Goal: Task Accomplishment & Management: Complete application form

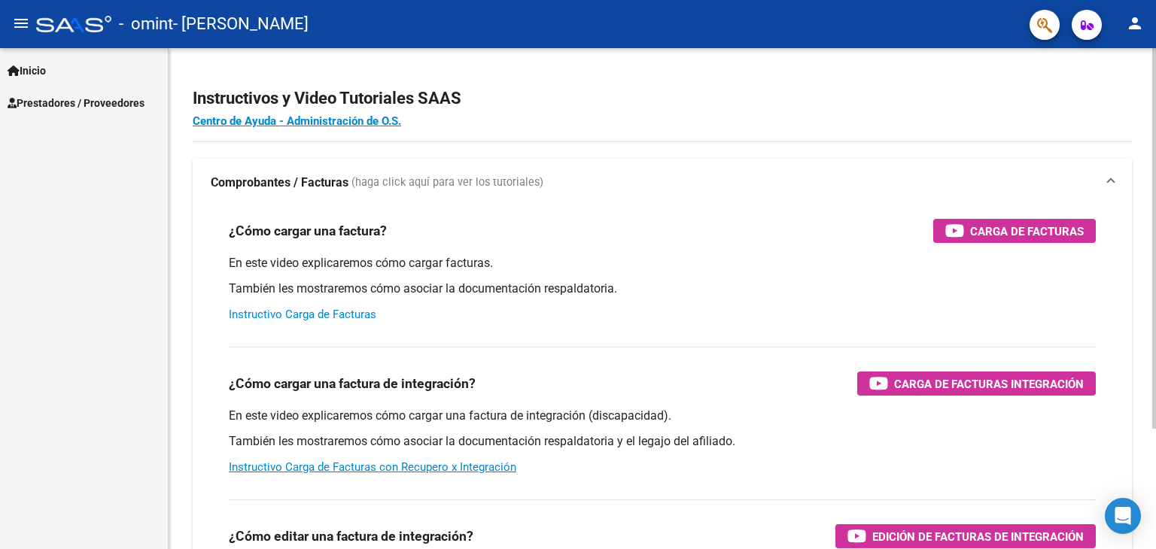
click at [357, 317] on link "Instructivo Carga de Facturas" at bounding box center [302, 315] width 147 height 14
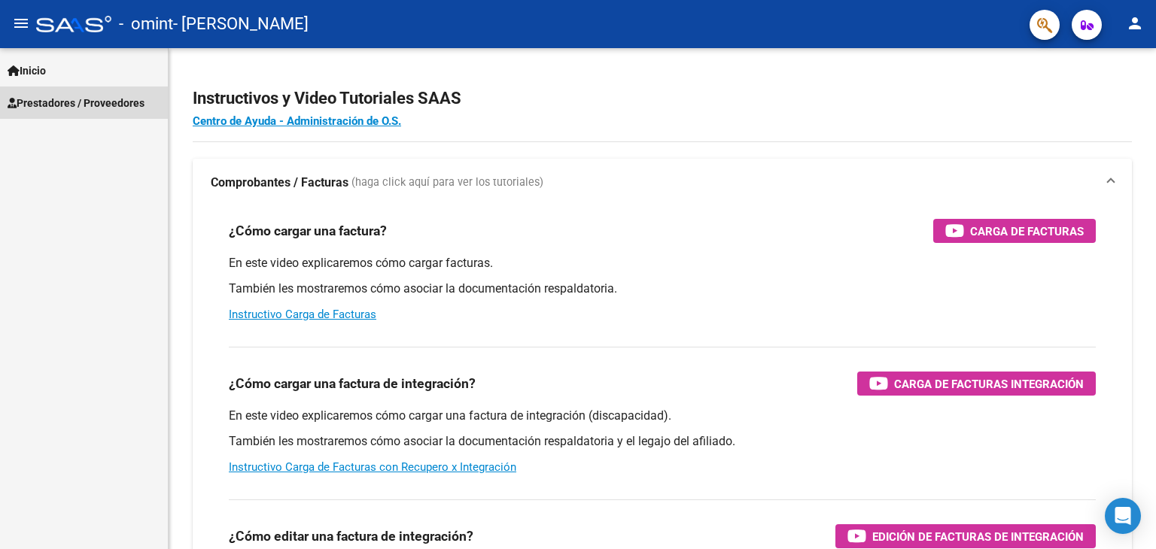
click at [78, 106] on span "Prestadores / Proveedores" at bounding box center [76, 103] width 137 height 17
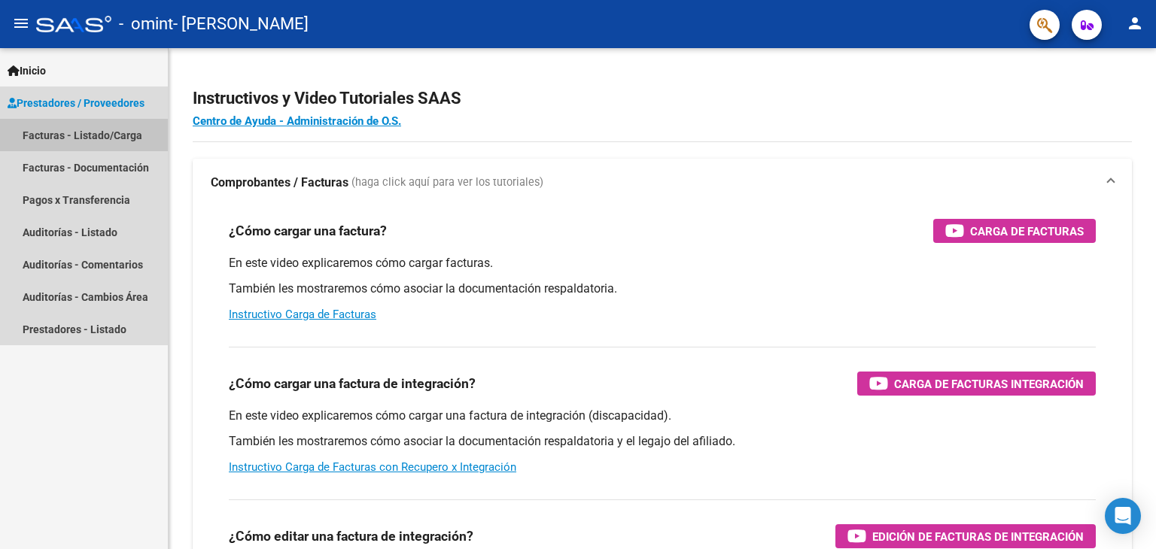
click at [96, 135] on link "Facturas - Listado/Carga" at bounding box center [84, 135] width 168 height 32
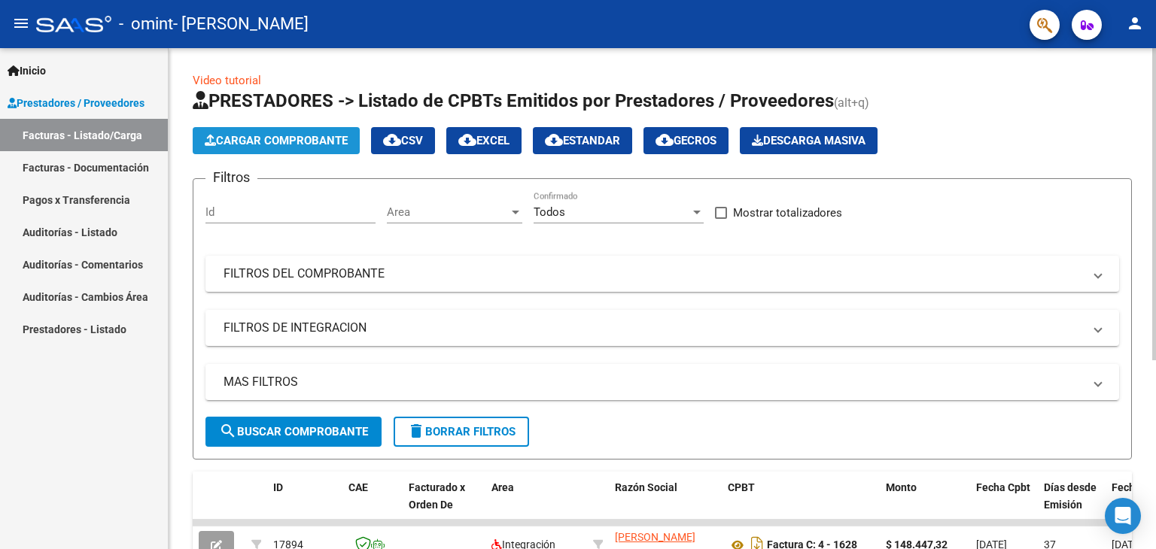
click at [262, 138] on span "Cargar Comprobante" at bounding box center [276, 141] width 143 height 14
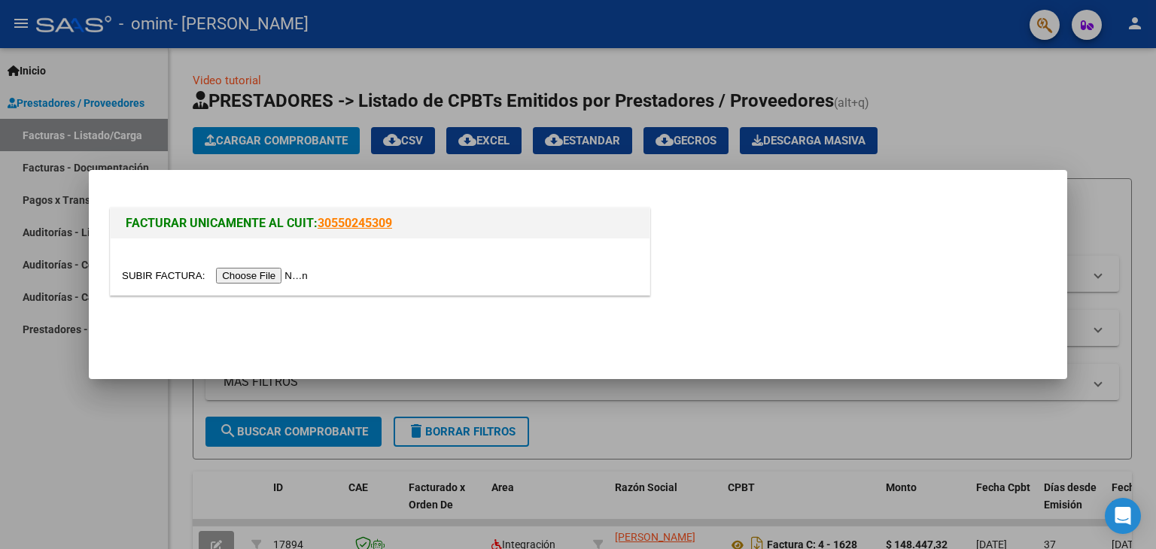
click at [272, 277] on input "file" at bounding box center [217, 276] width 190 height 16
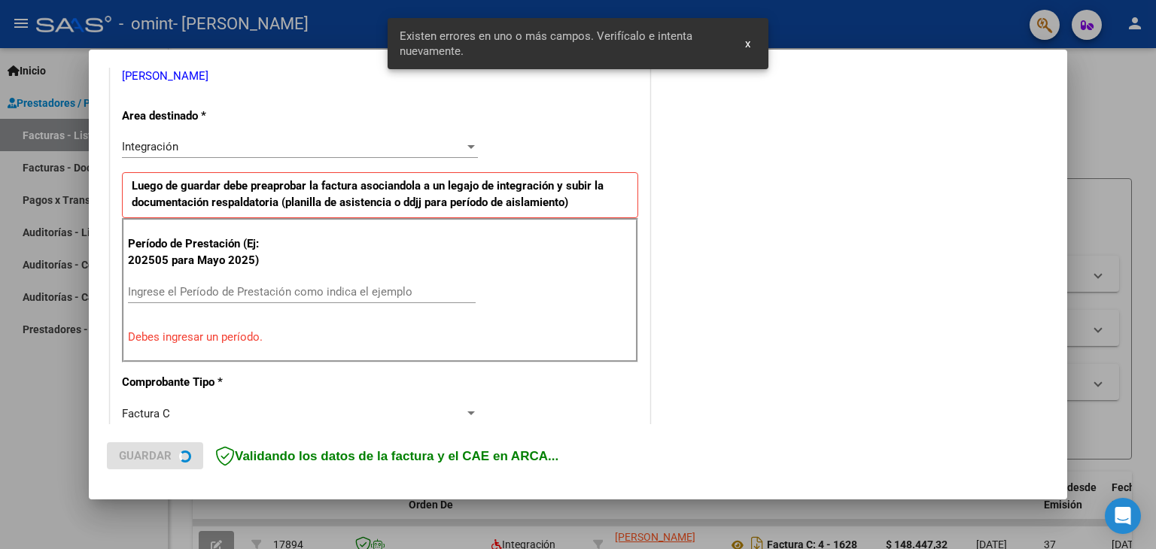
scroll to position [316, 0]
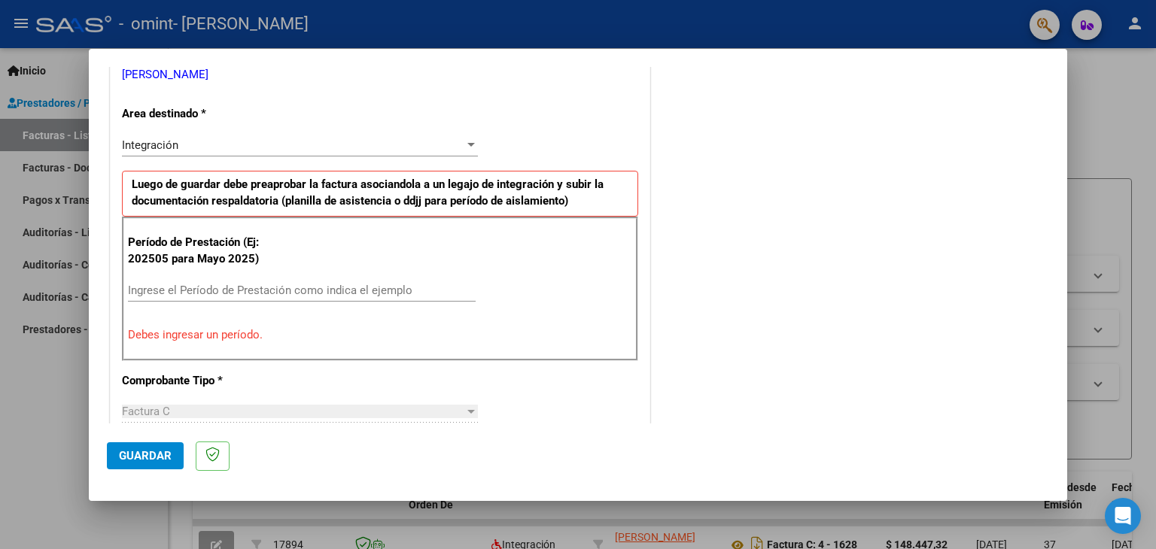
click at [745, 46] on div at bounding box center [578, 274] width 1156 height 549
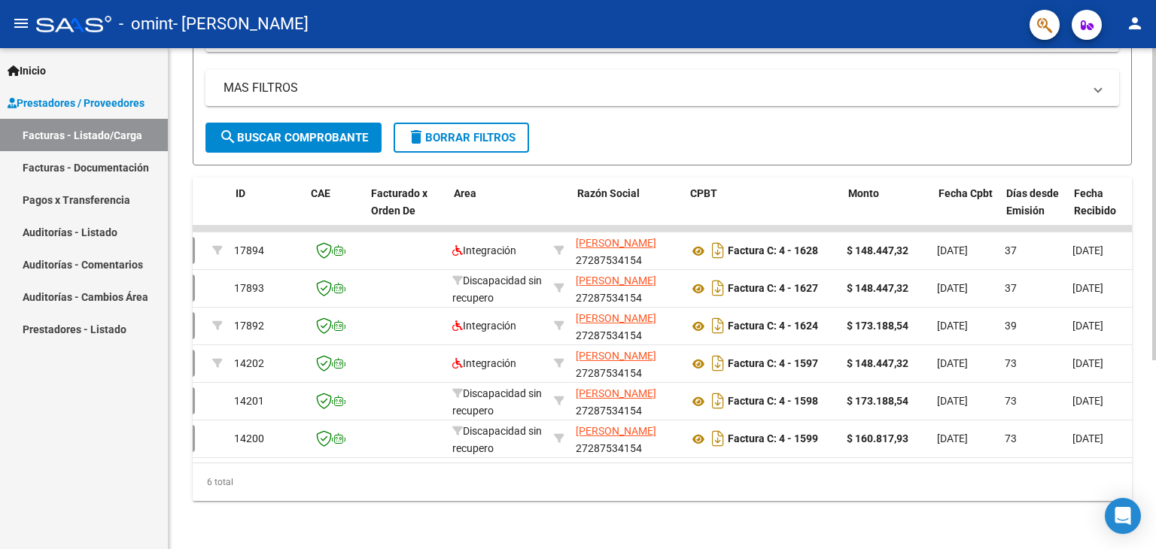
scroll to position [0, 0]
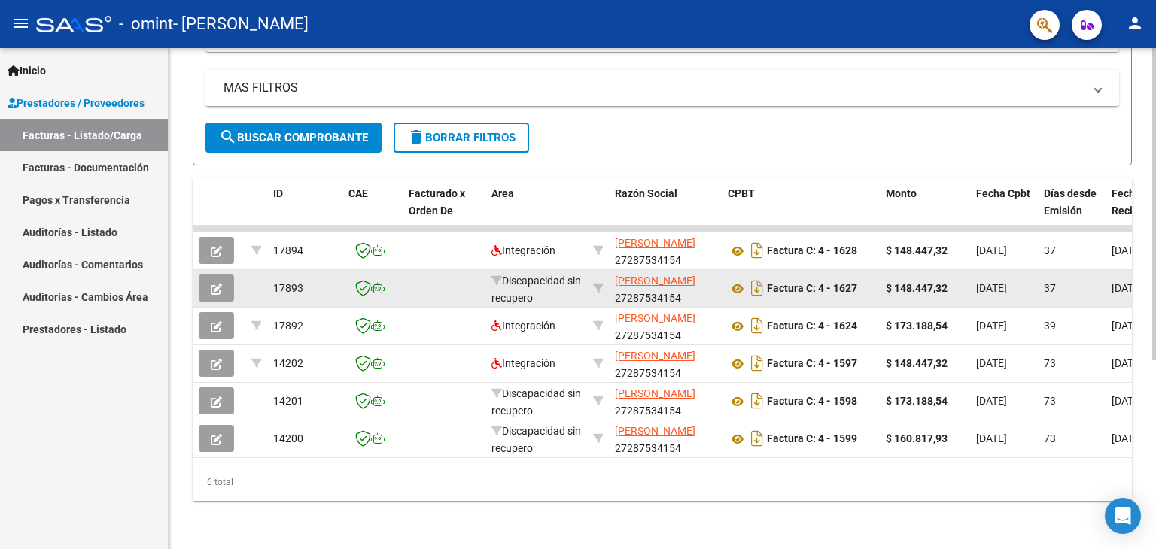
click at [597, 287] on div at bounding box center [598, 288] width 10 height 17
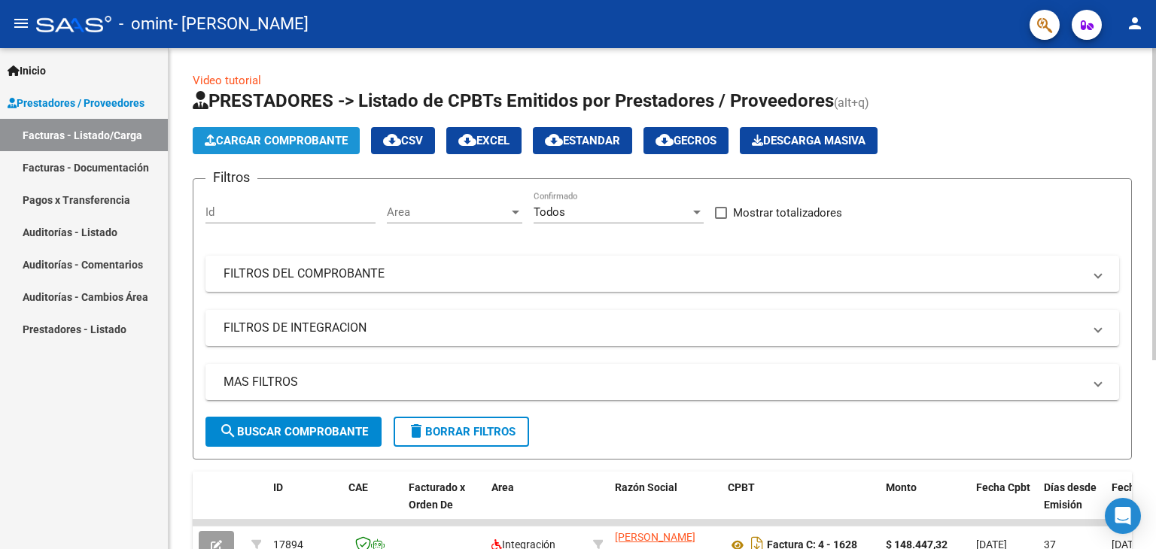
click at [228, 135] on span "Cargar Comprobante" at bounding box center [276, 141] width 143 height 14
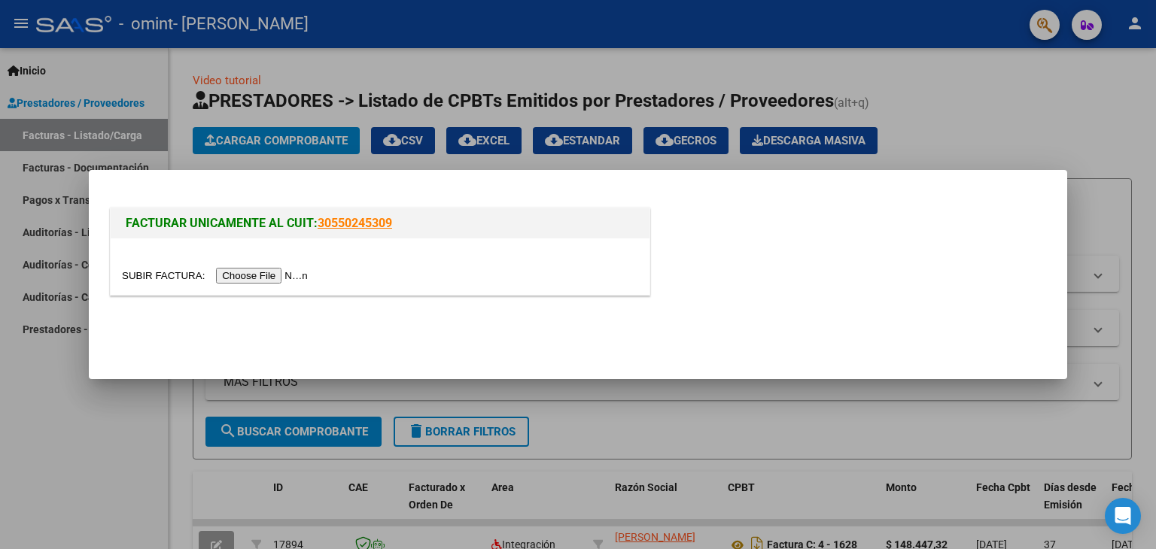
click at [283, 272] on input "file" at bounding box center [217, 276] width 190 height 16
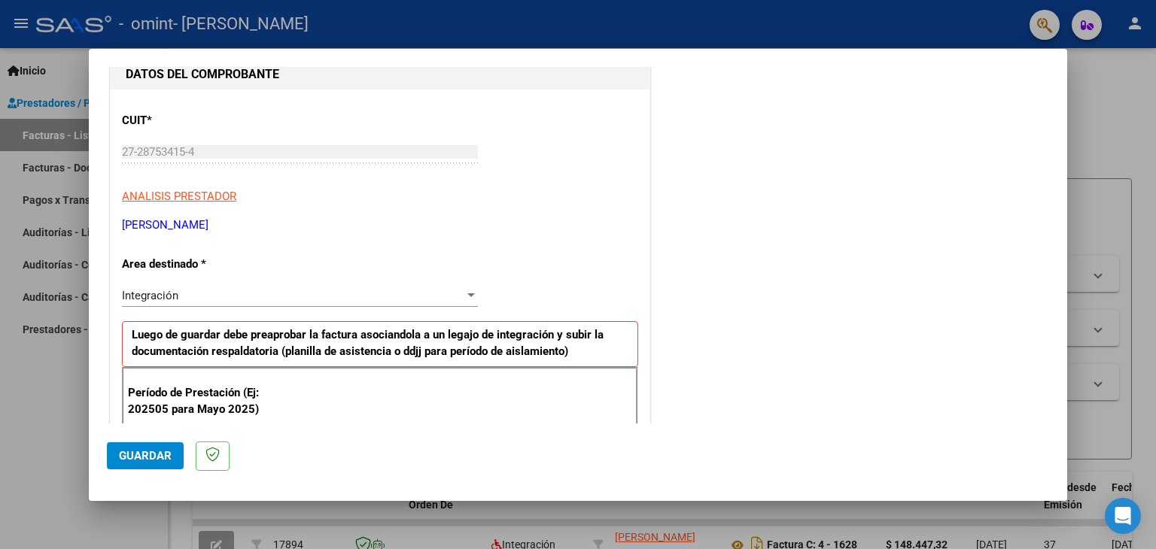
scroll to position [90, 0]
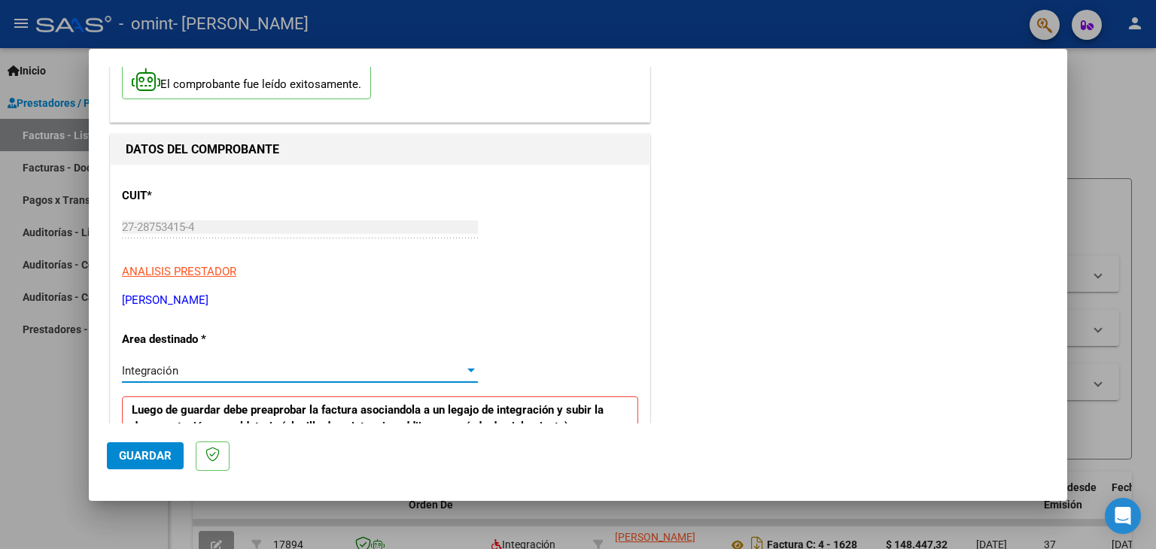
click at [328, 368] on div "Integración" at bounding box center [293, 371] width 342 height 14
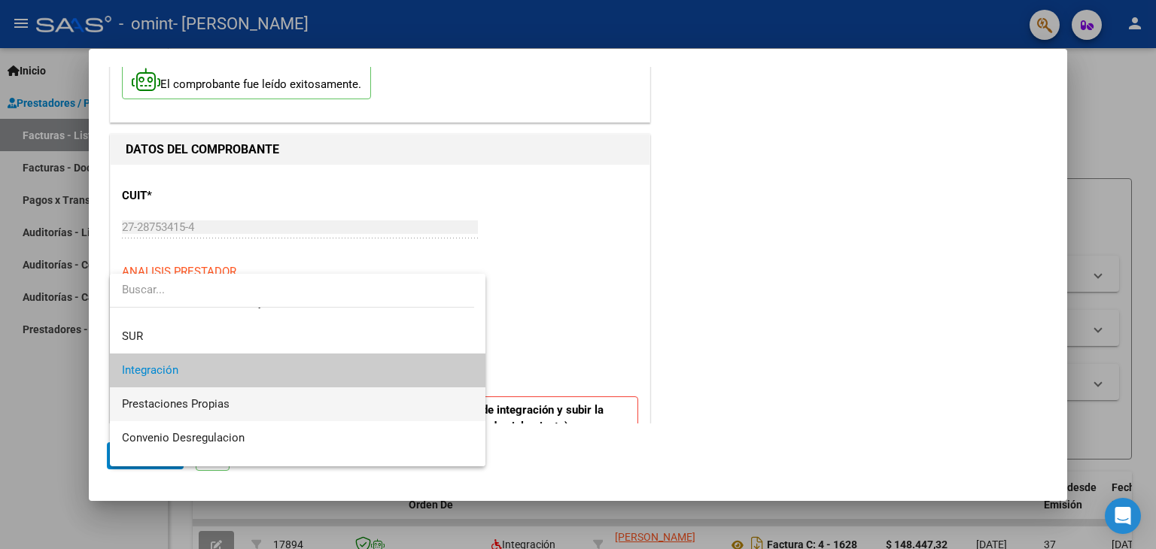
scroll to position [111, 0]
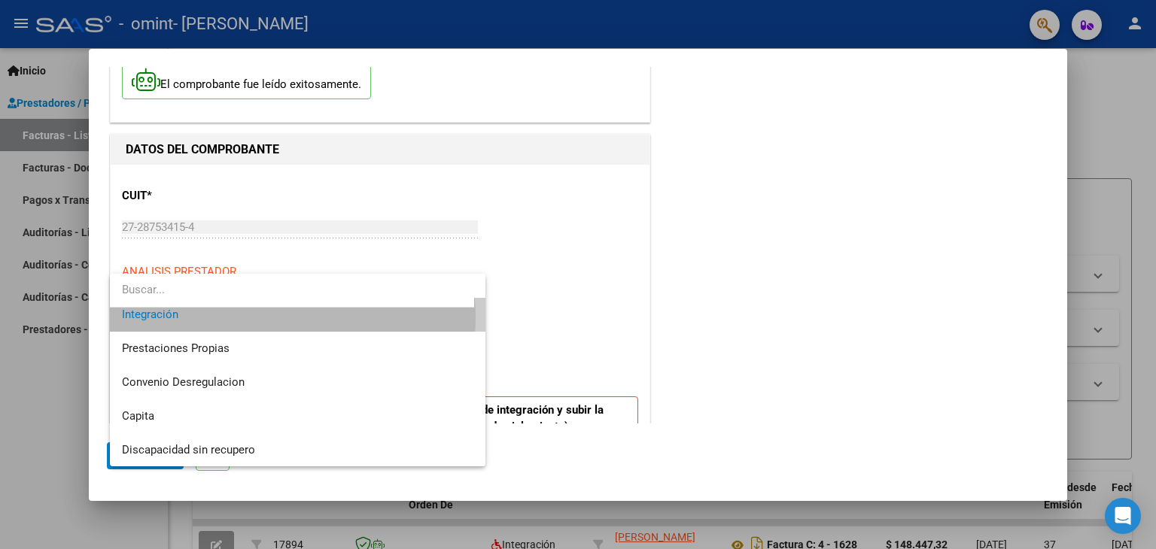
click at [287, 317] on span "Integración" at bounding box center [298, 315] width 352 height 34
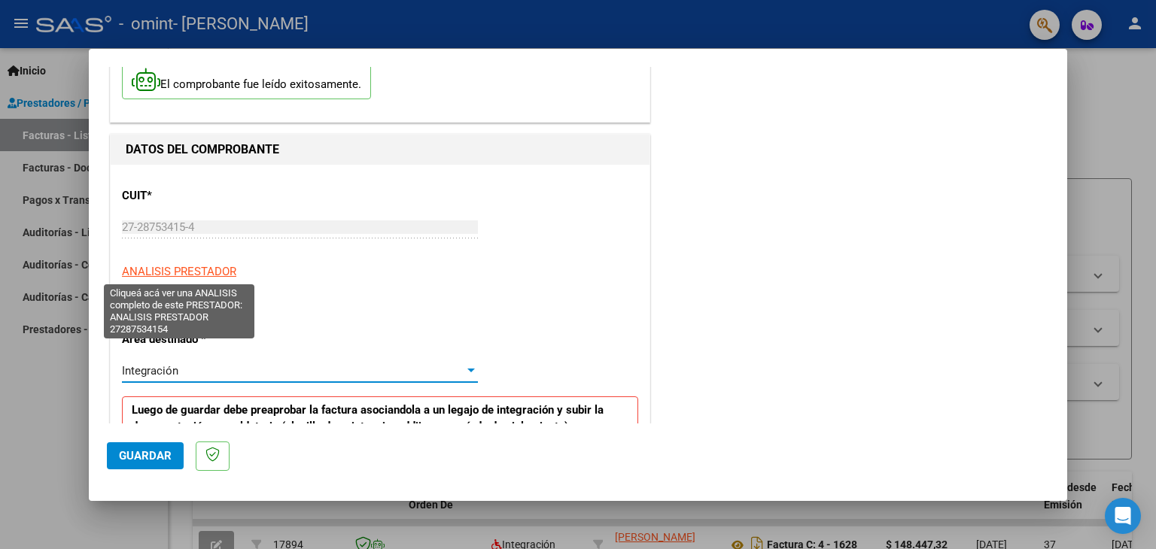
click at [202, 272] on span "ANALISIS PRESTADOR" at bounding box center [179, 272] width 114 height 14
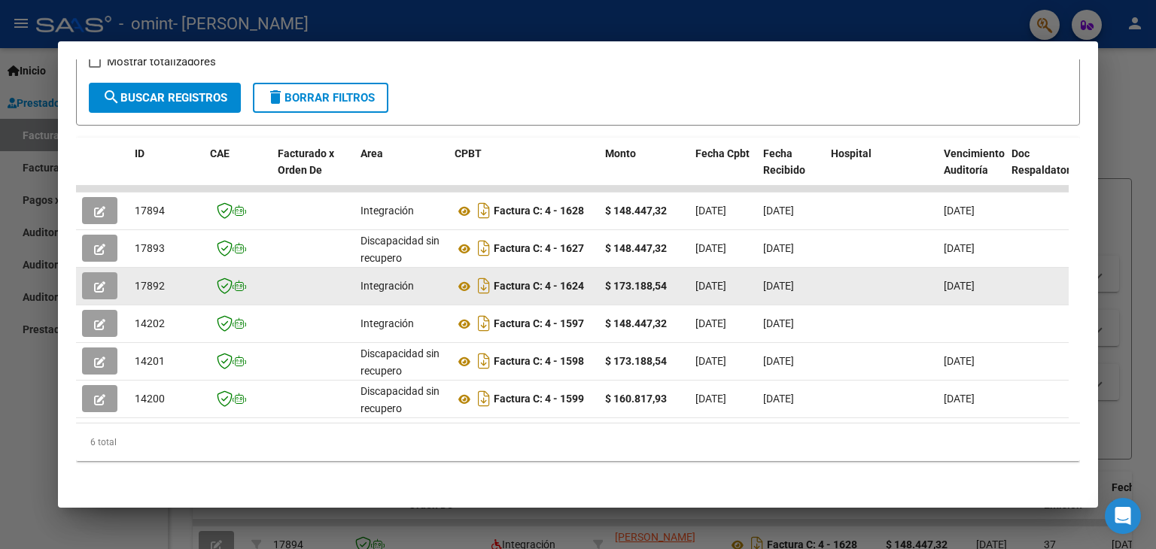
scroll to position [290, 0]
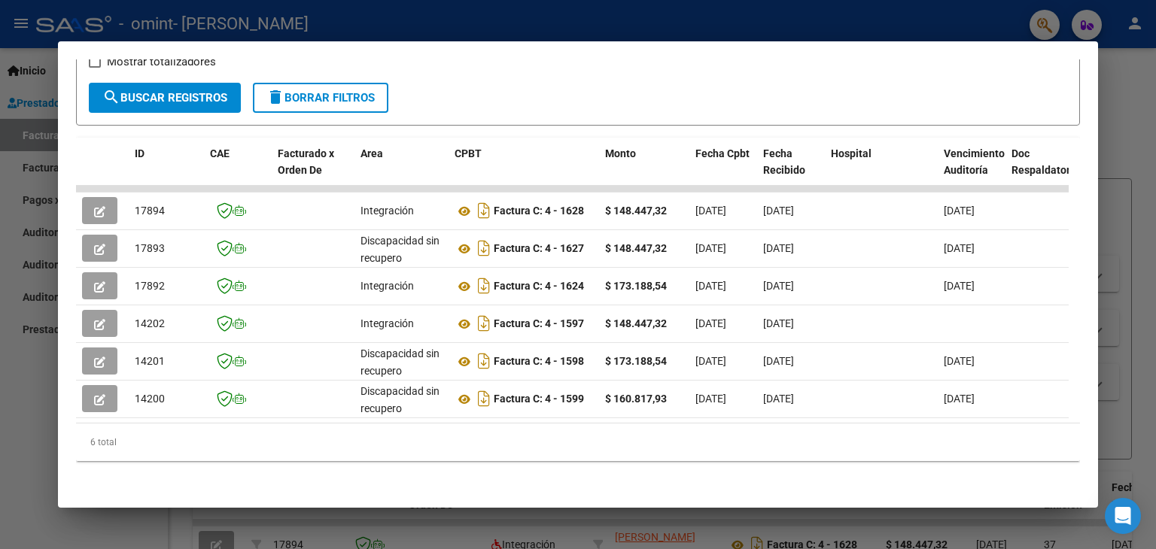
click at [1120, 147] on div at bounding box center [578, 274] width 1156 height 549
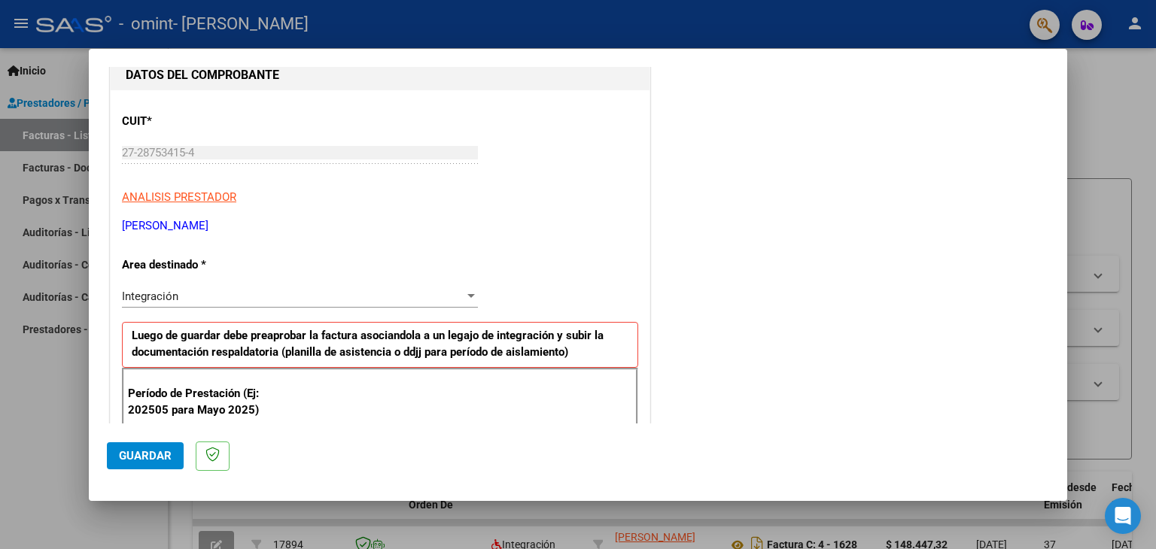
scroll to position [166, 0]
click at [182, 294] on div "Integración" at bounding box center [293, 296] width 342 height 14
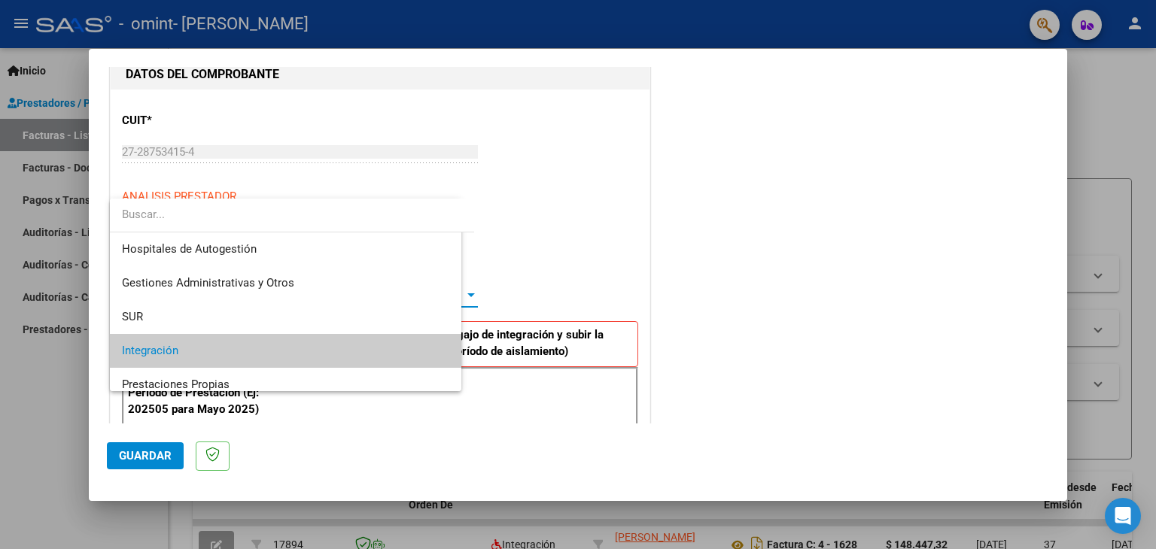
scroll to position [56, 0]
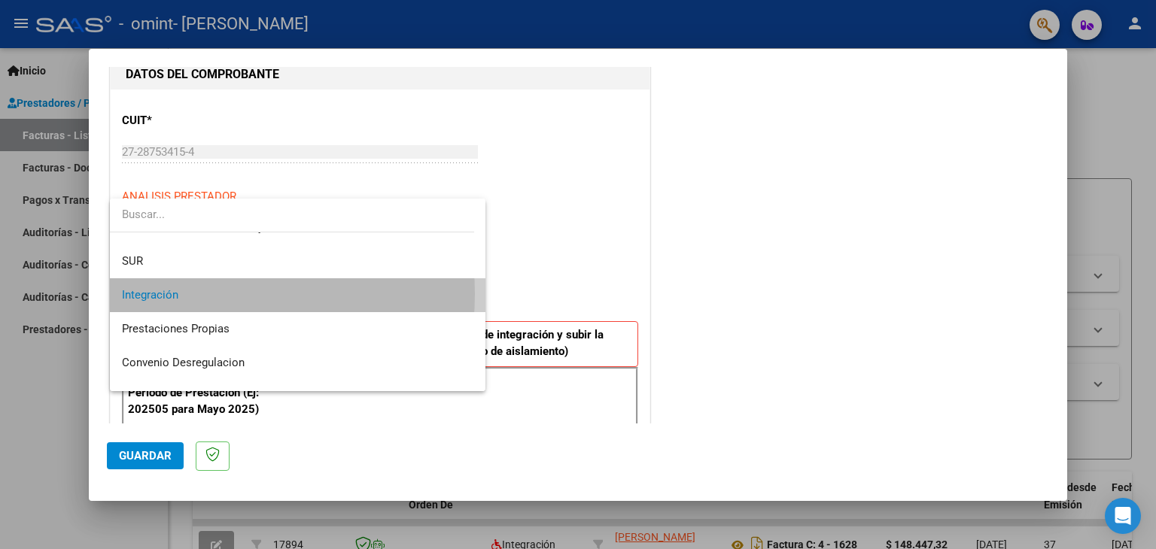
click at [182, 294] on span "Integración" at bounding box center [298, 295] width 352 height 34
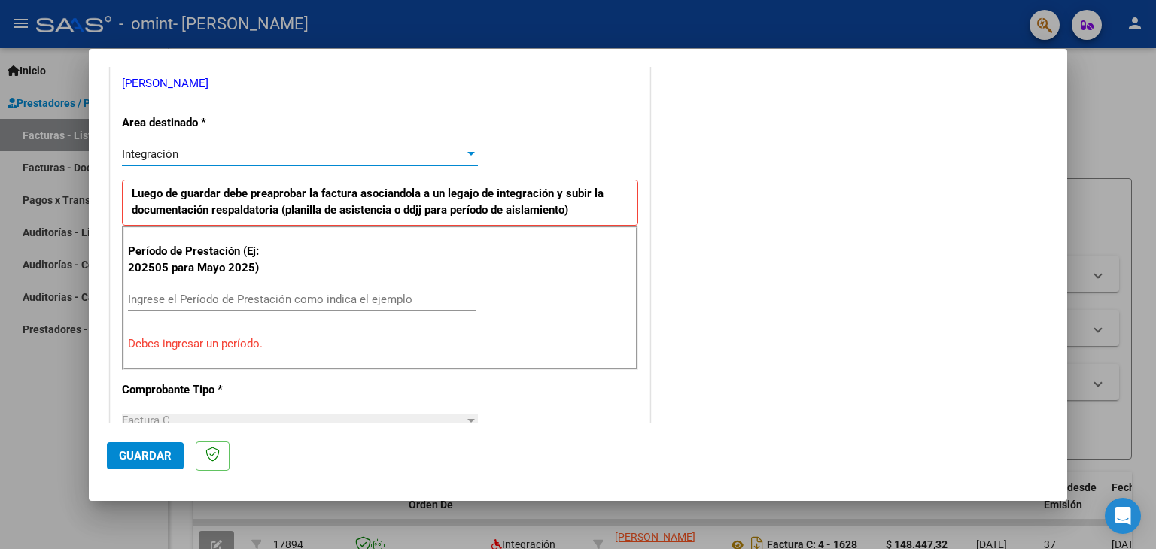
scroll to position [316, 0]
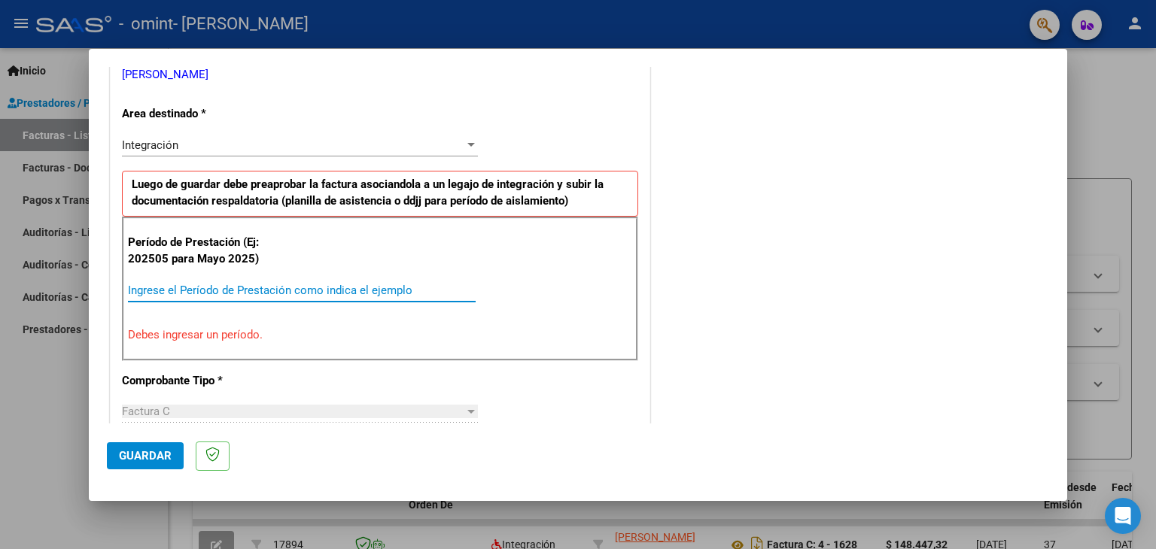
click at [227, 290] on input "Ingrese el Período de Prestación como indica el ejemplo" at bounding box center [302, 291] width 348 height 14
click at [228, 290] on input "Ingrese el Período de Prestación como indica el ejemplo" at bounding box center [302, 291] width 348 height 14
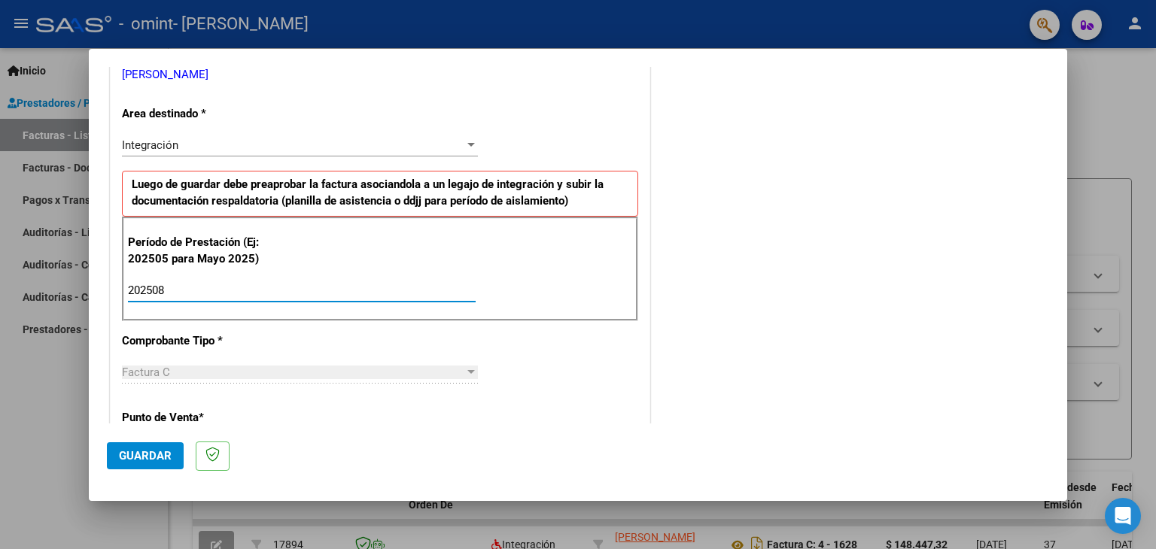
type input "202508"
click at [218, 367] on div "Factura C" at bounding box center [293, 373] width 342 height 14
click at [217, 369] on div "Factura C" at bounding box center [293, 373] width 342 height 14
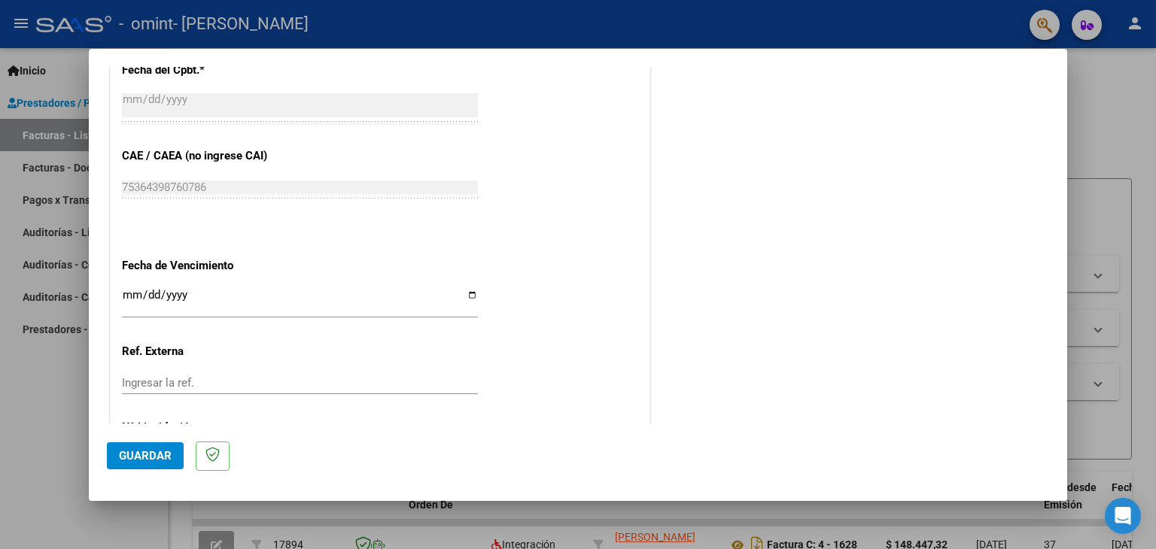
scroll to position [918, 0]
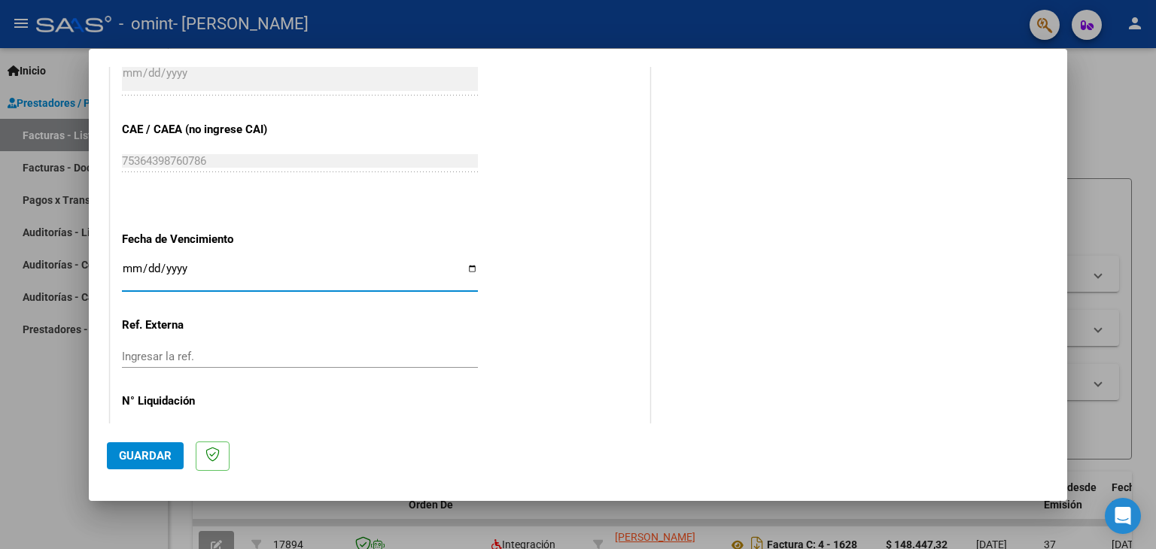
click at [132, 270] on input "Ingresar la fecha" at bounding box center [300, 275] width 356 height 24
type input "[DATE]"
click at [250, 393] on p "N° Liquidación" at bounding box center [199, 401] width 155 height 17
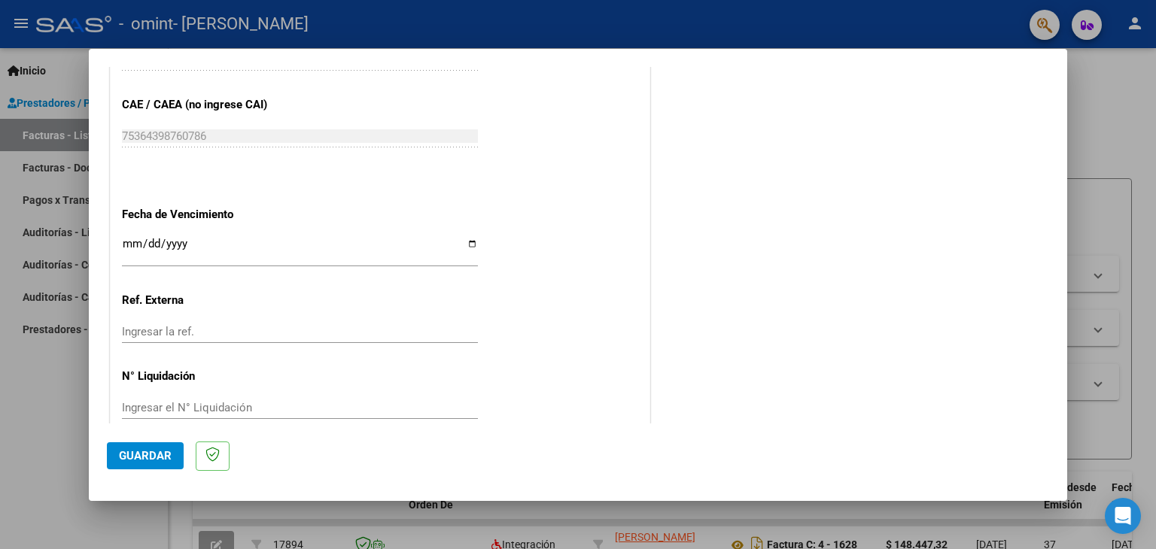
scroll to position [965, 0]
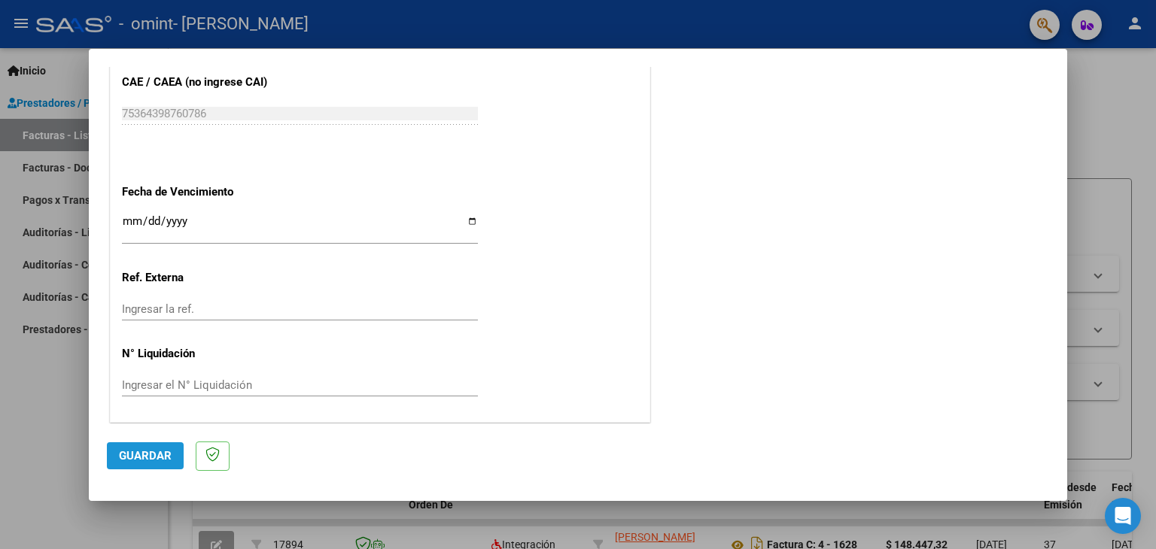
click at [154, 455] on span "Guardar" at bounding box center [145, 456] width 53 height 14
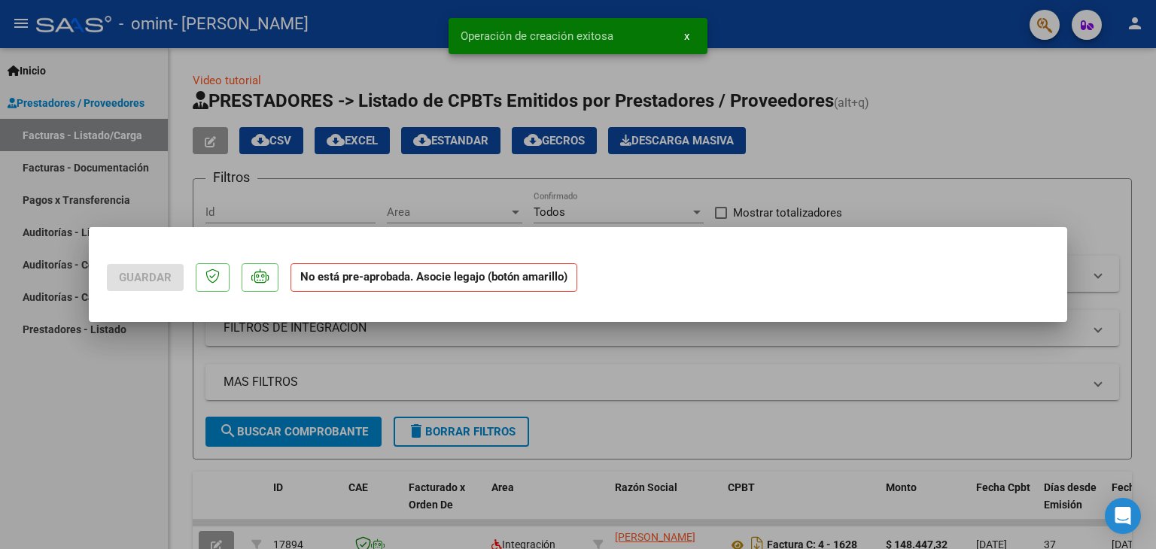
scroll to position [0, 0]
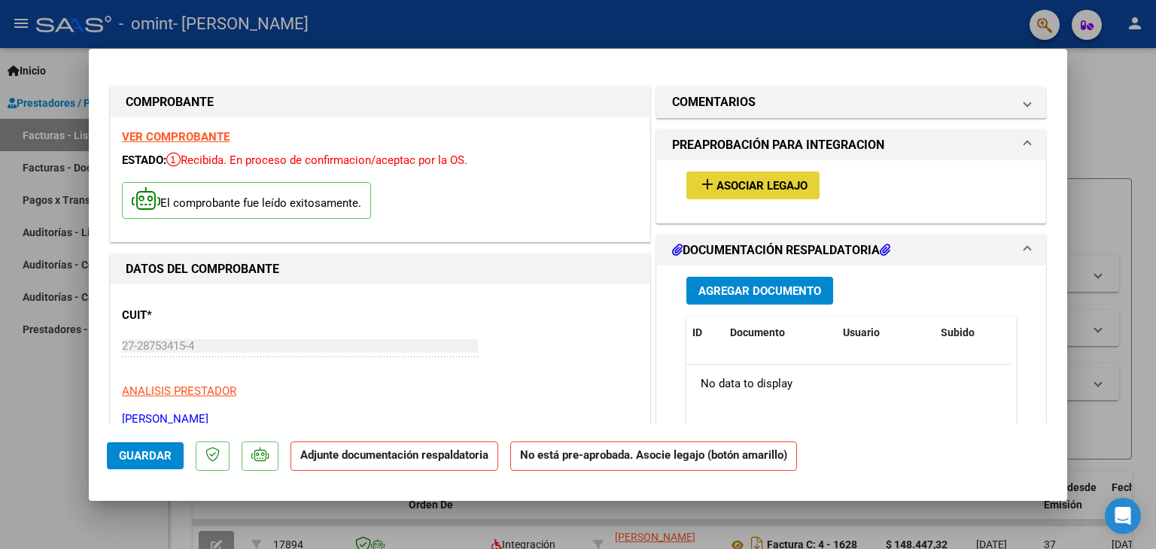
click at [797, 183] on span "Asociar Legajo" at bounding box center [761, 186] width 91 height 14
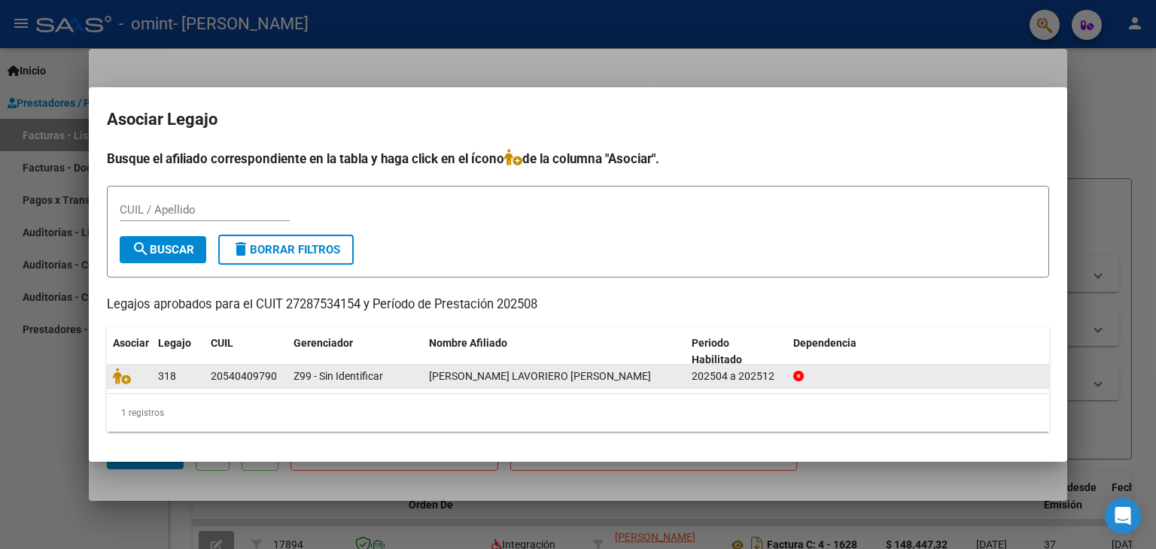
click at [289, 369] on datatable-body-cell "Z99 - Sin Identificar" at bounding box center [354, 376] width 135 height 23
click at [122, 374] on icon at bounding box center [122, 376] width 18 height 17
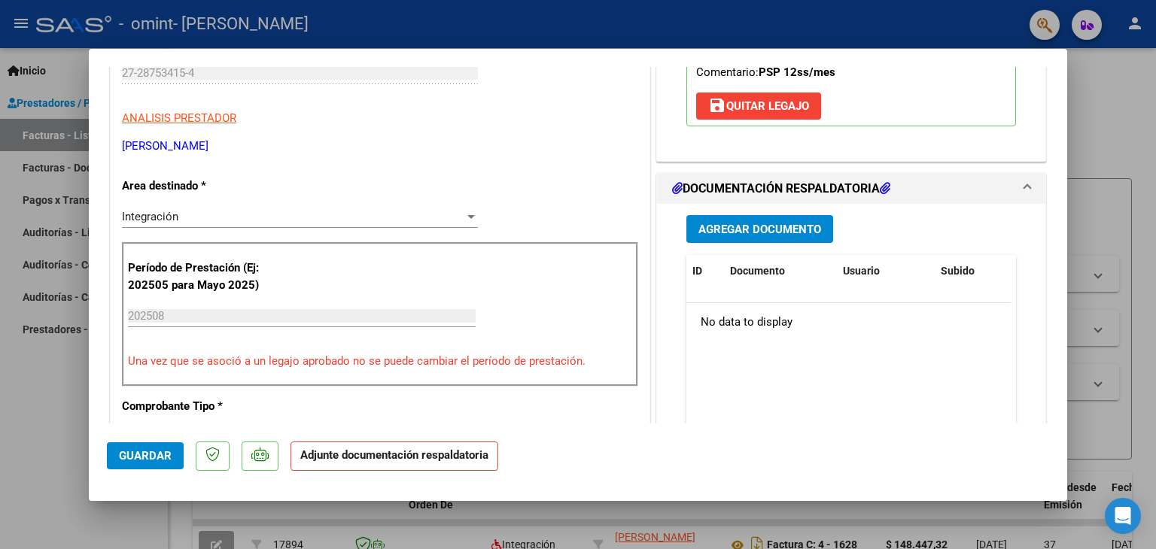
scroll to position [301, 0]
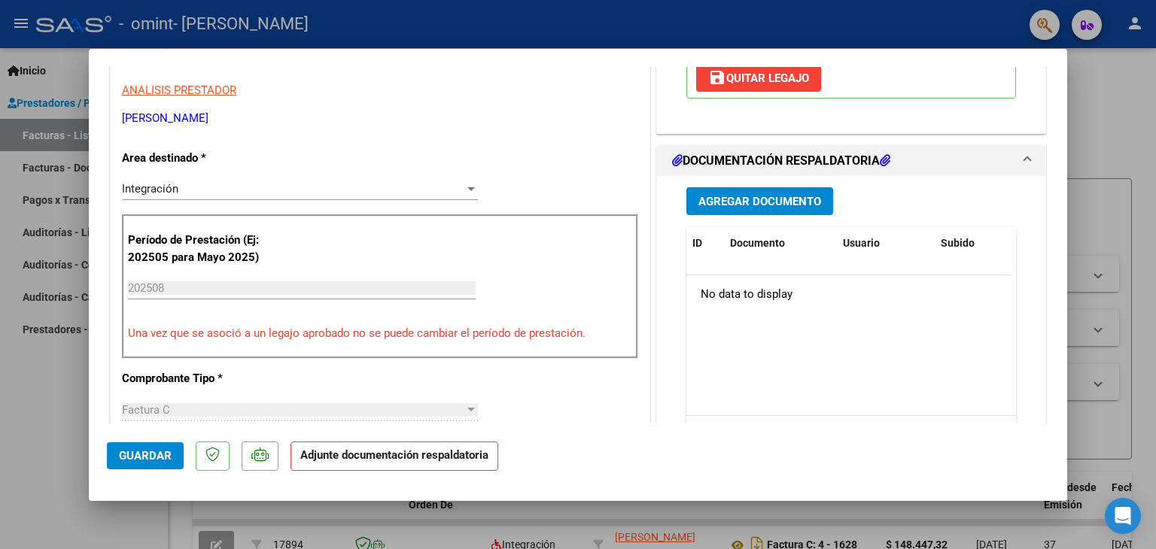
click at [789, 195] on span "Agregar Documento" at bounding box center [759, 202] width 123 height 14
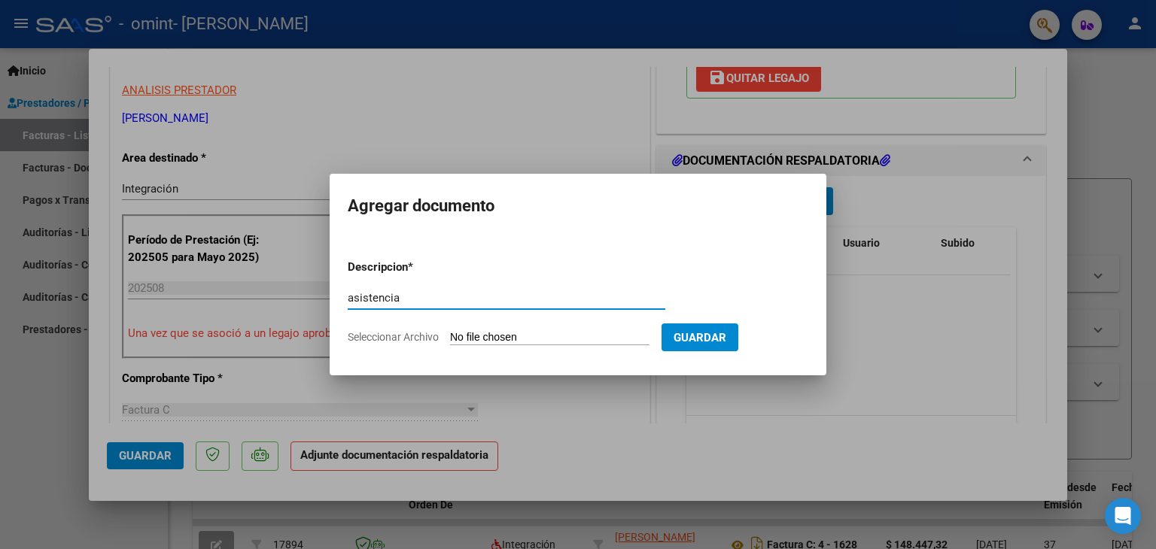
type input "asistencia"
click at [610, 336] on input "Seleccionar Archivo" at bounding box center [549, 338] width 199 height 14
type input "C:\fakepath\asistencia.pdf"
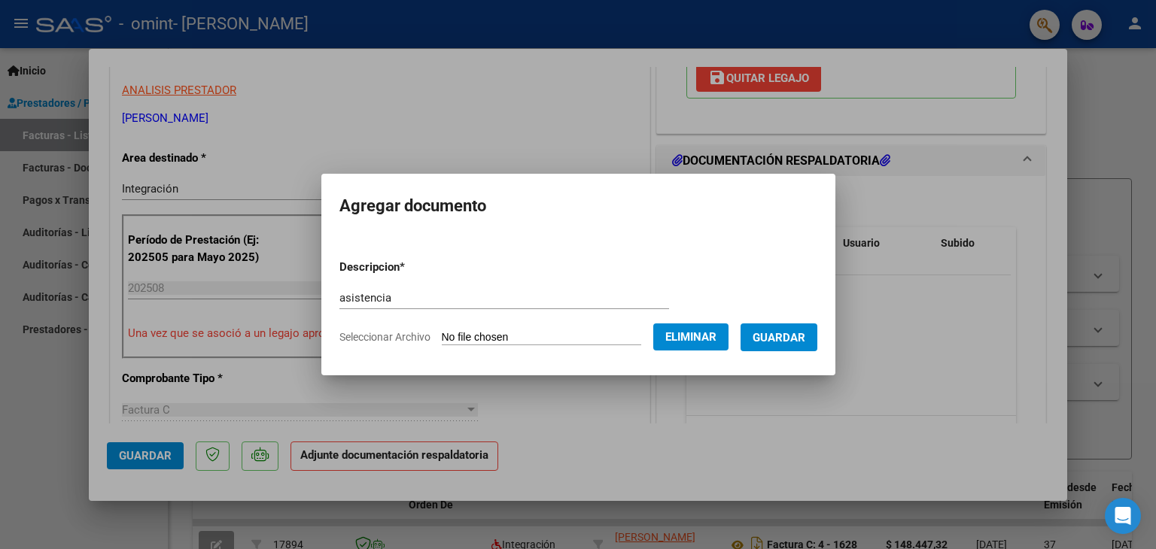
click at [805, 341] on span "Guardar" at bounding box center [778, 338] width 53 height 14
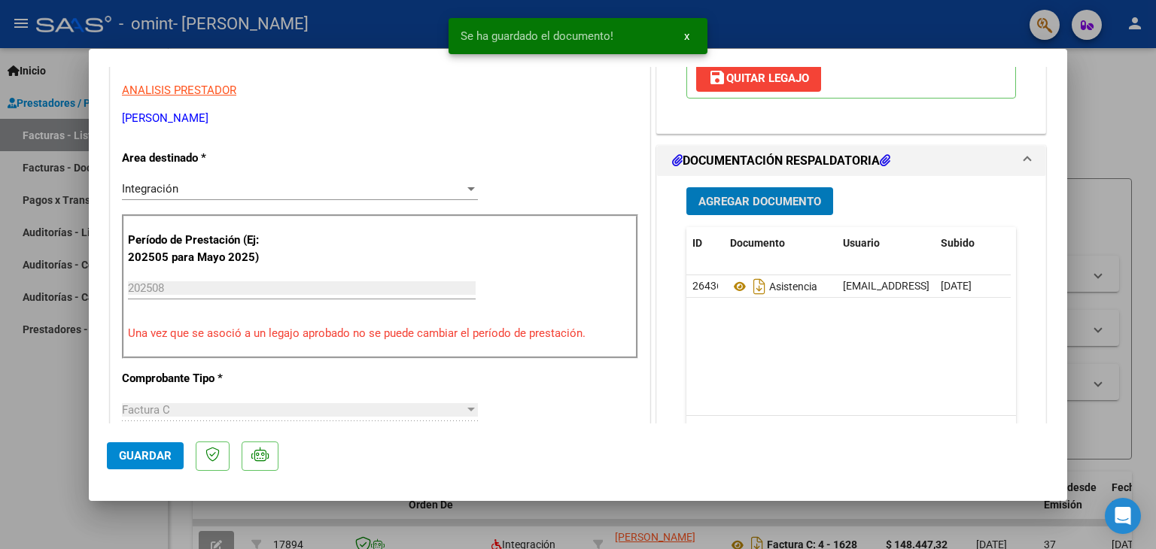
click at [777, 195] on span "Agregar Documento" at bounding box center [759, 202] width 123 height 14
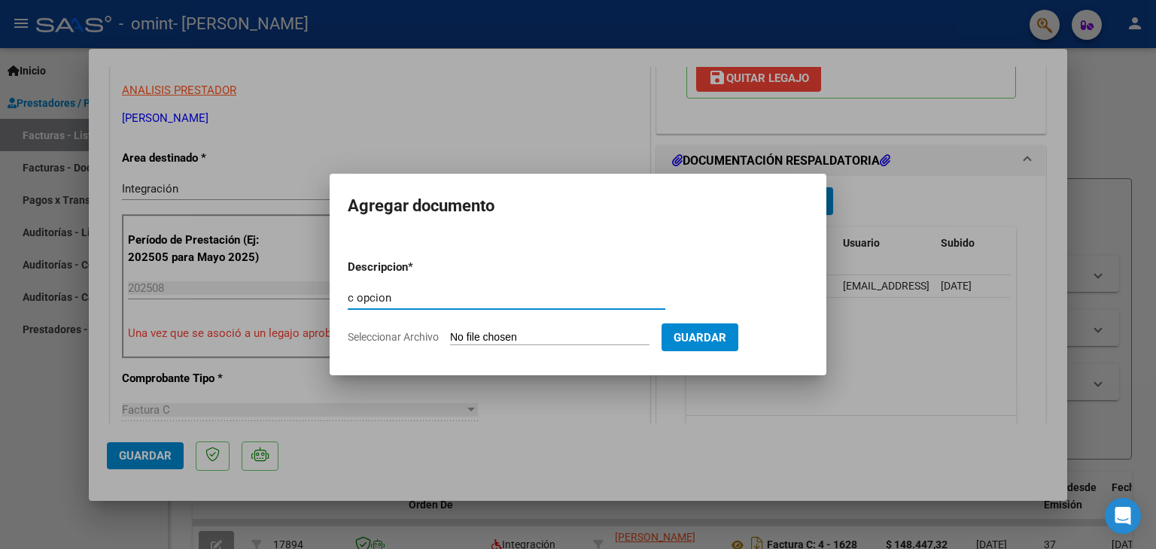
type input "c opcion"
click at [556, 336] on input "Seleccionar Archivo" at bounding box center [549, 338] width 199 height 14
type input "C:\fakepath\c opcion agosto.pdf"
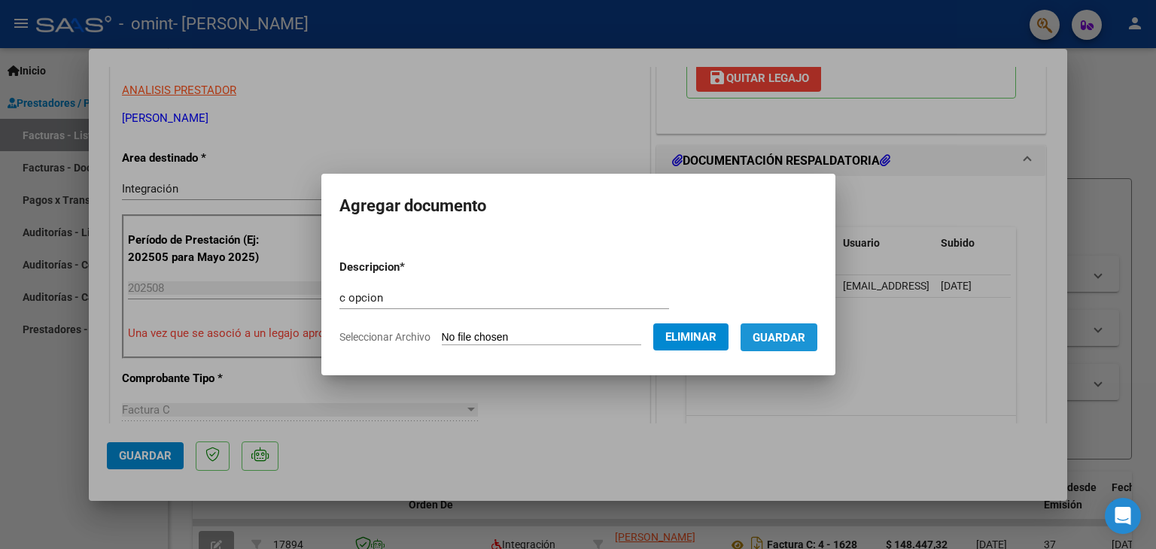
click at [792, 341] on span "Guardar" at bounding box center [778, 338] width 53 height 14
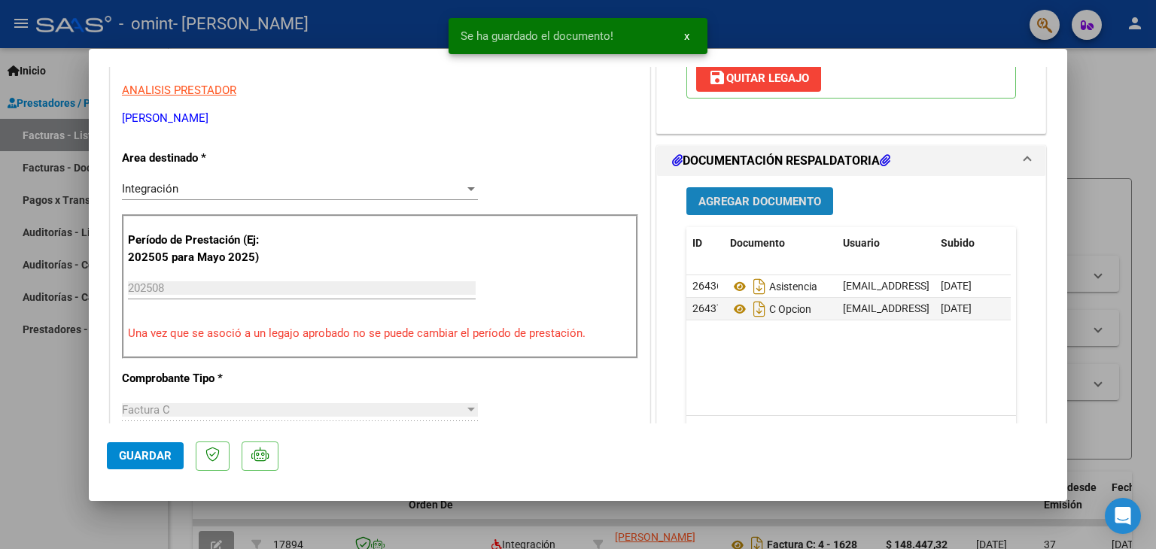
click at [775, 195] on span "Agregar Documento" at bounding box center [759, 202] width 123 height 14
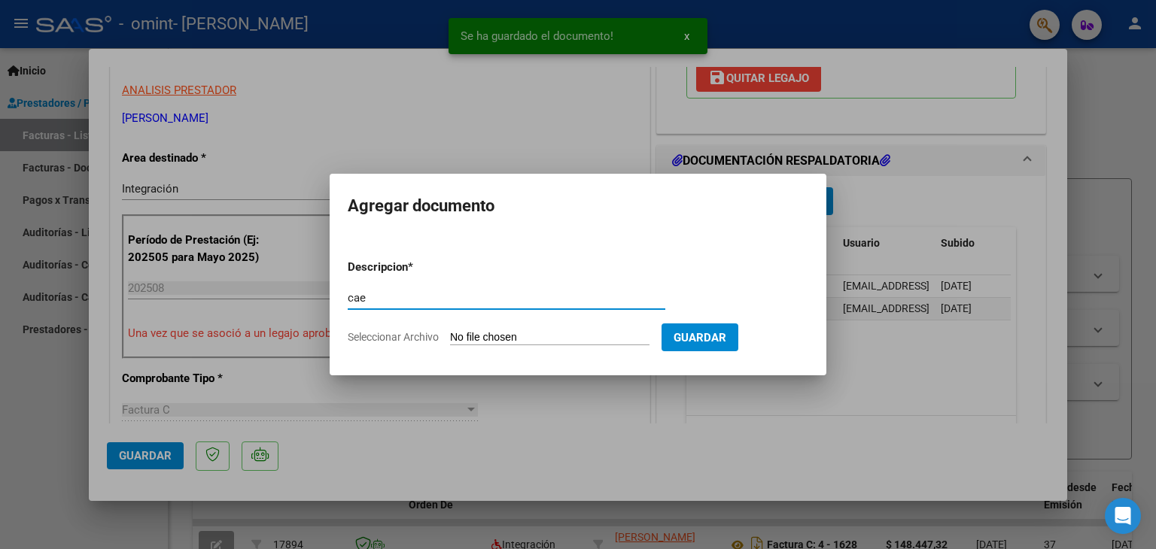
type input "cae"
click at [605, 342] on input "Seleccionar Archivo" at bounding box center [549, 338] width 199 height 14
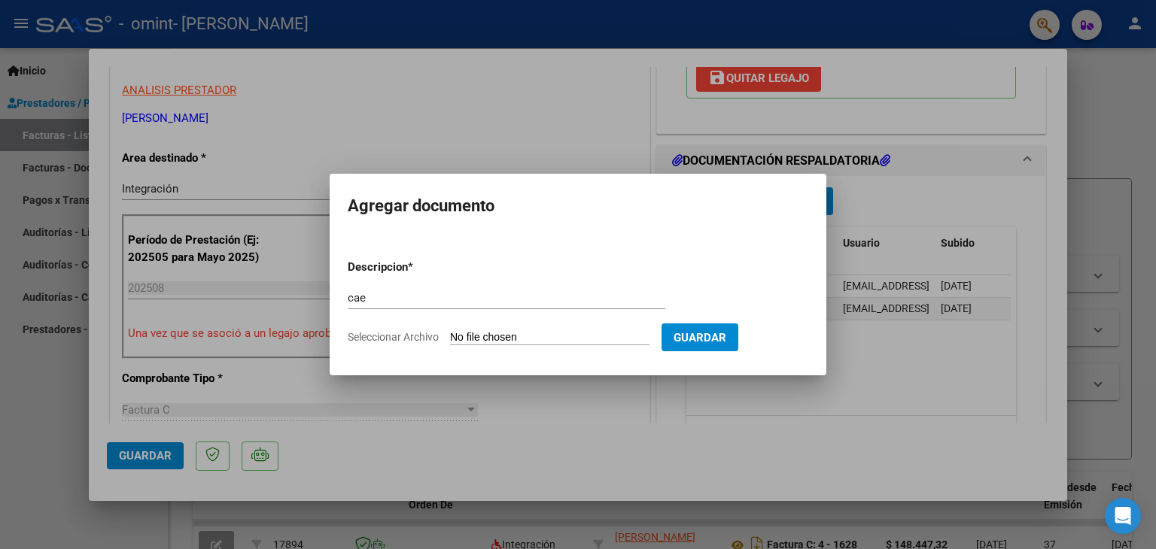
type input "C:\fakepath\Constatación de Comprobantes _ AFIP.pdf"
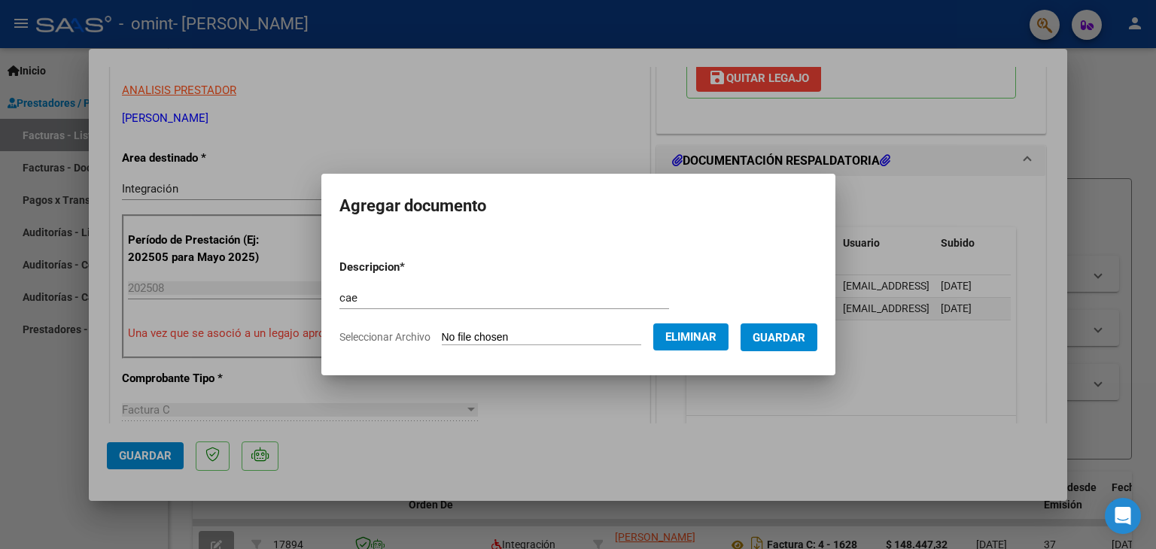
click at [817, 339] on button "Guardar" at bounding box center [778, 338] width 77 height 28
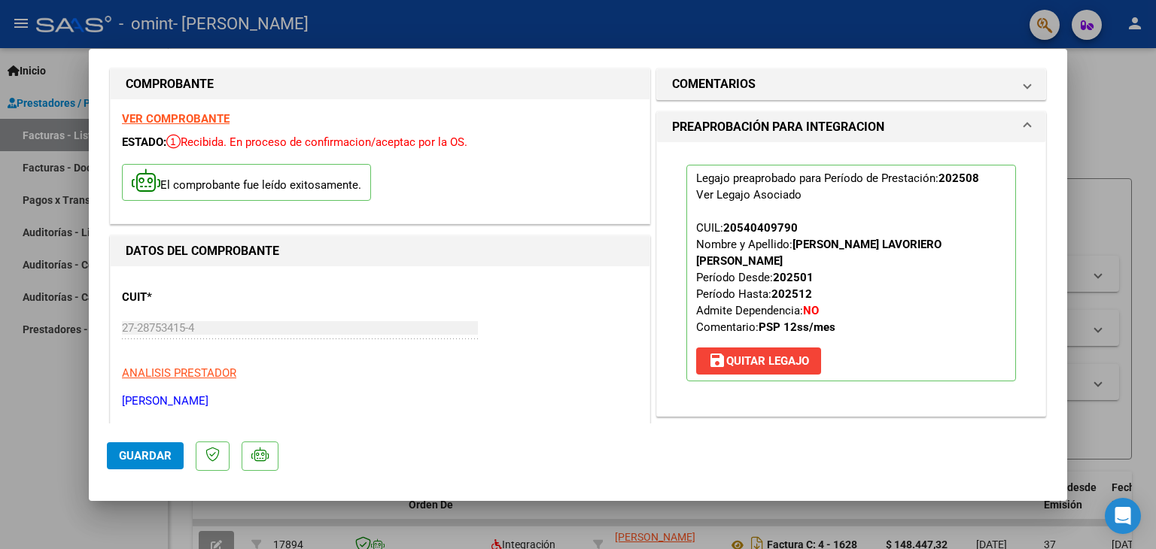
scroll to position [0, 0]
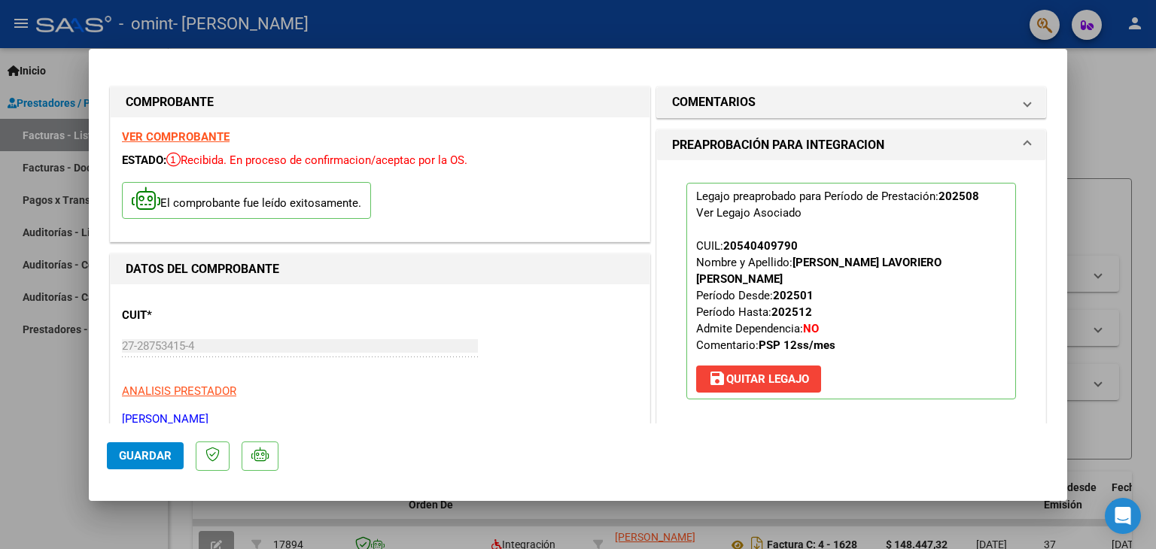
click at [150, 452] on span "Guardar" at bounding box center [145, 456] width 53 height 14
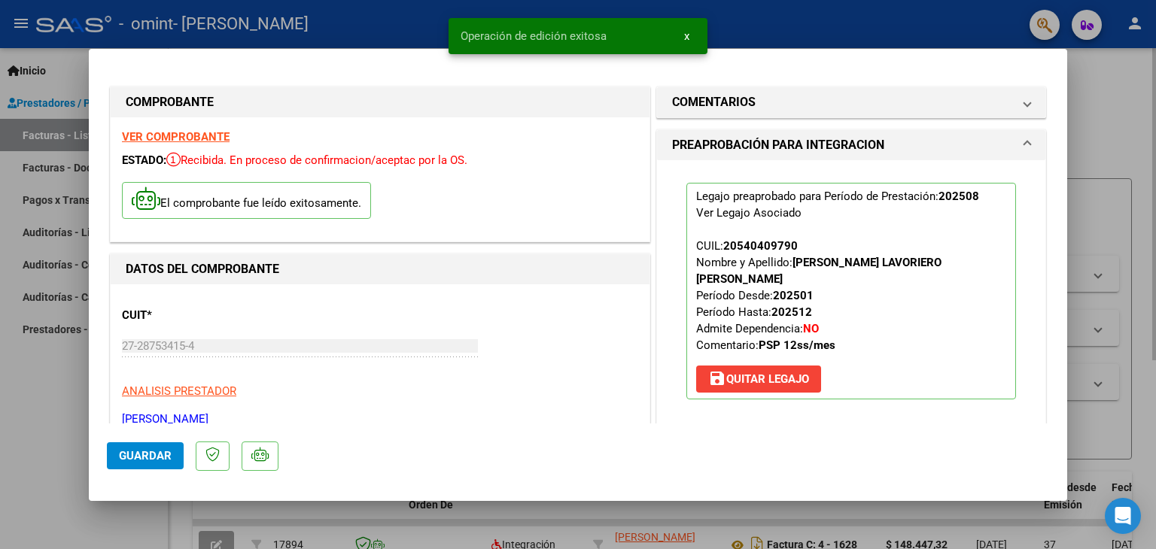
drag, startPoint x: 1117, startPoint y: 81, endPoint x: 1109, endPoint y: 82, distance: 7.6
click at [1115, 81] on div at bounding box center [578, 274] width 1156 height 549
type input "$ 0,00"
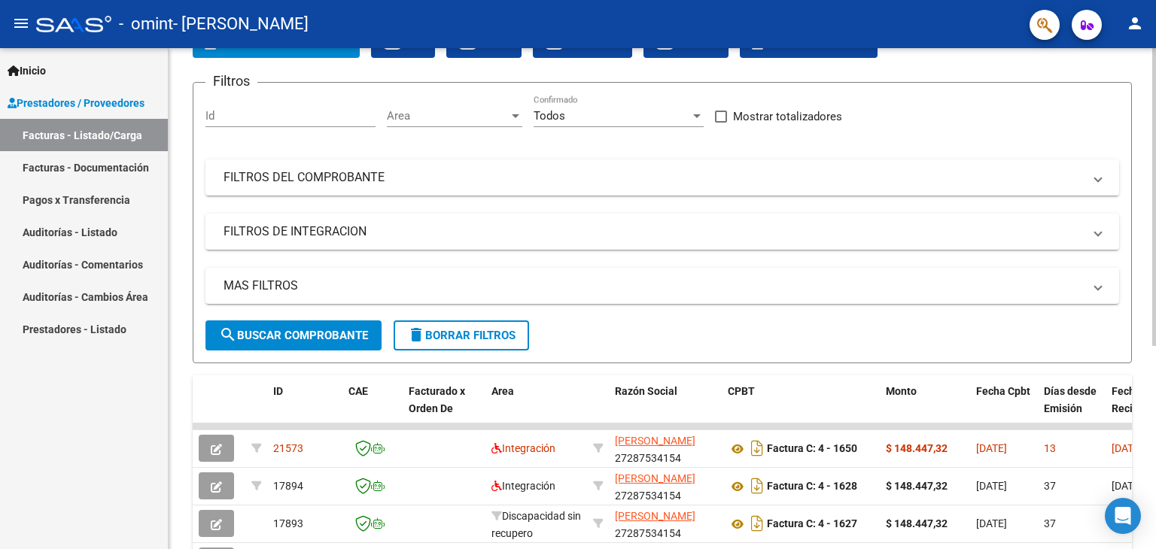
scroll to position [226, 0]
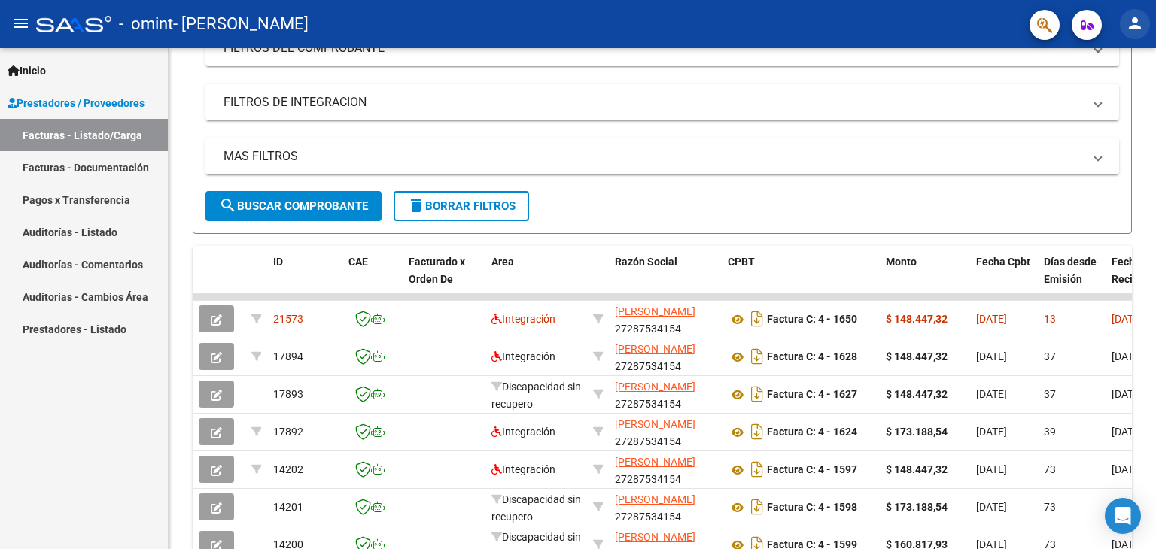
click at [1135, 29] on mat-icon "person" at bounding box center [1135, 23] width 18 height 18
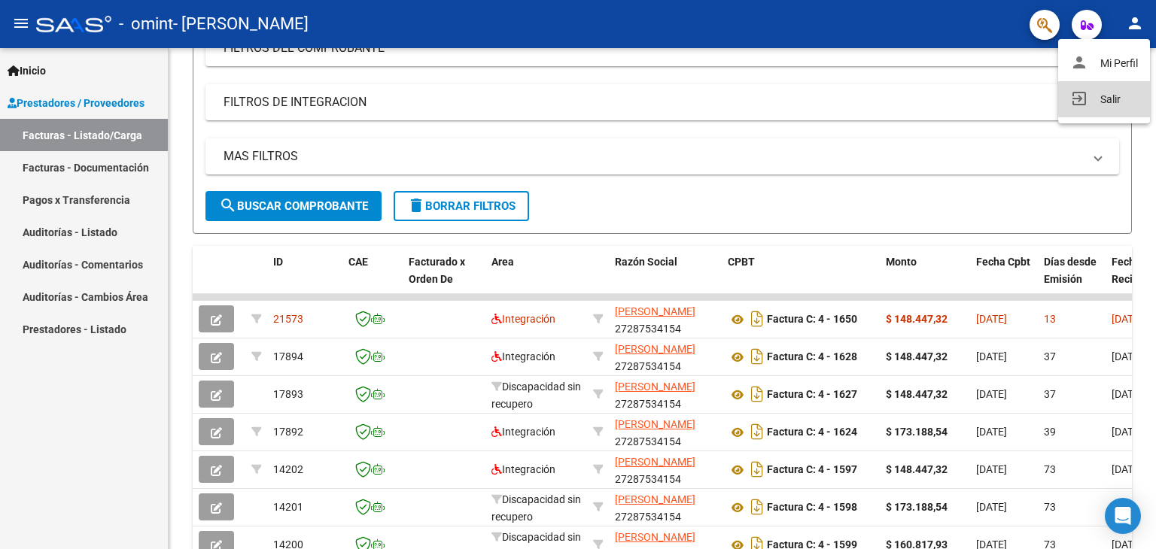
click at [1123, 101] on button "exit_to_app Salir" at bounding box center [1104, 99] width 92 height 36
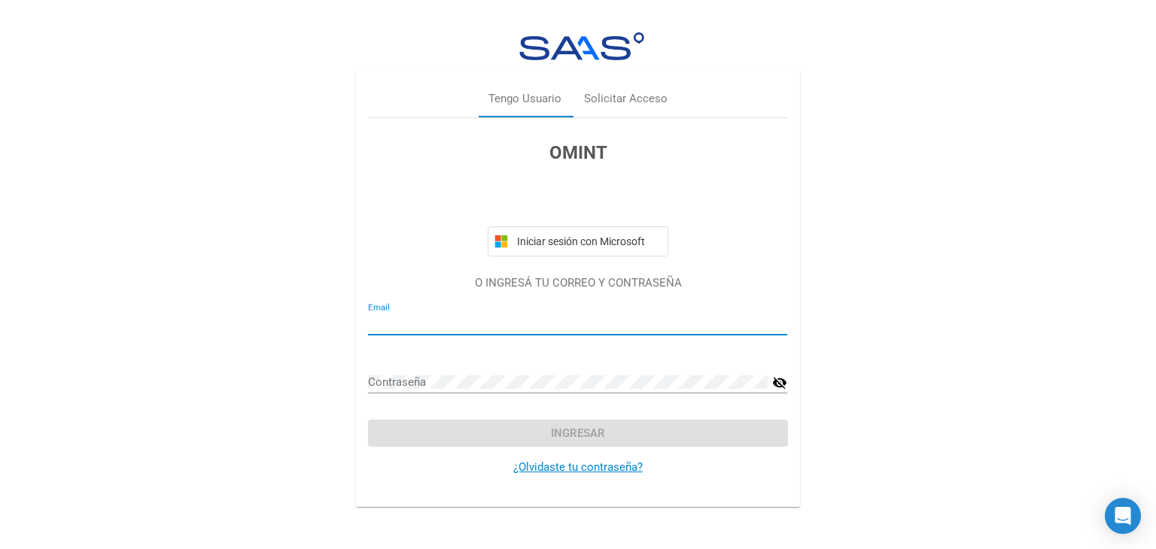
type input "[EMAIL_ADDRESS][DOMAIN_NAME]"
